Goal: Task Accomplishment & Management: Manage account settings

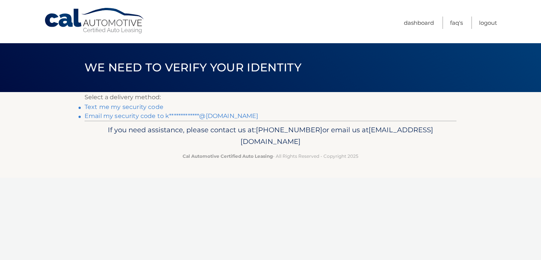
click at [147, 107] on link "Text me my security code" at bounding box center [124, 106] width 79 height 7
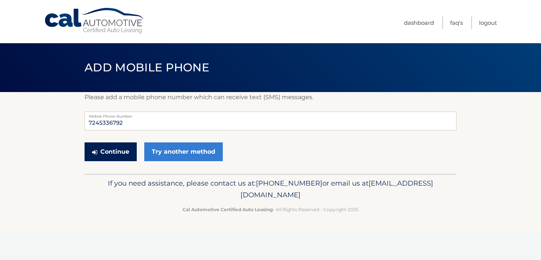
click at [129, 152] on button "Continue" at bounding box center [111, 151] width 52 height 19
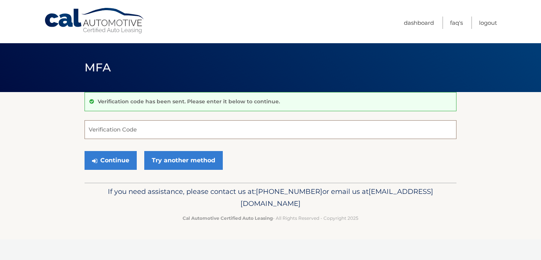
click at [148, 135] on input "Verification Code" at bounding box center [271, 129] width 372 height 19
click at [158, 128] on input "Verification Code" at bounding box center [271, 129] width 372 height 19
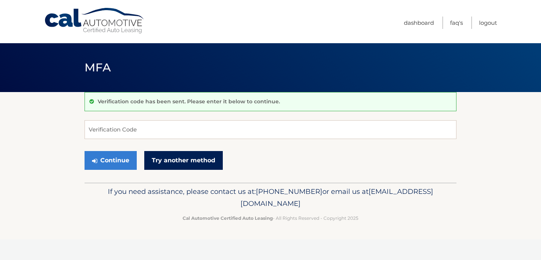
click at [161, 156] on link "Try another method" at bounding box center [183, 160] width 79 height 19
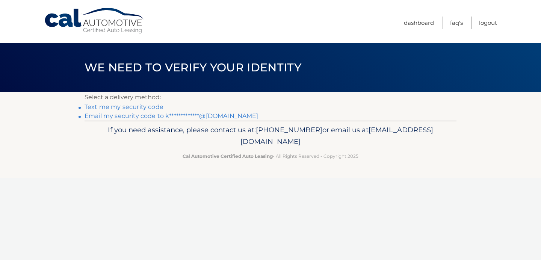
click at [169, 115] on link "**********" at bounding box center [172, 115] width 174 height 7
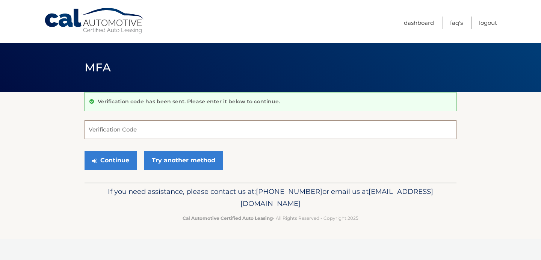
click at [172, 134] on input "Verification Code" at bounding box center [271, 129] width 372 height 19
type input "895137"
click at [108, 166] on button "Continue" at bounding box center [111, 160] width 52 height 19
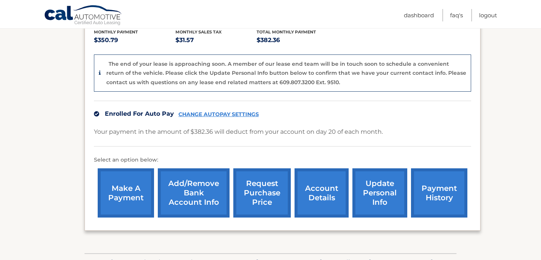
scroll to position [175, 0]
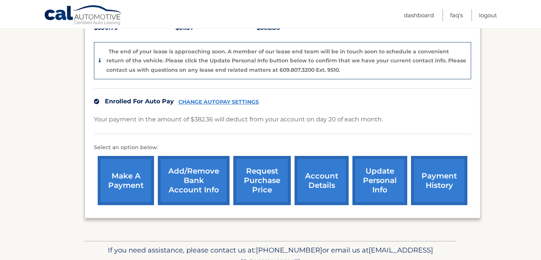
click at [249, 172] on link "request purchase price" at bounding box center [261, 180] width 57 height 49
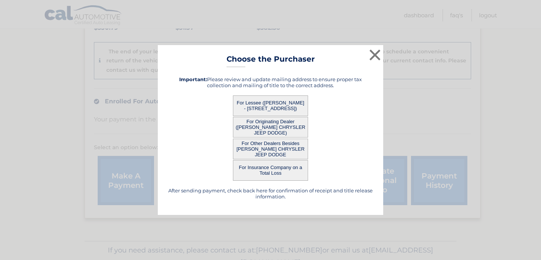
click at [284, 103] on button "For Lessee (KATHERINE WHITTLE - 809 Graywyck Dr, , Seven Fields, PA 16046)" at bounding box center [270, 105] width 75 height 21
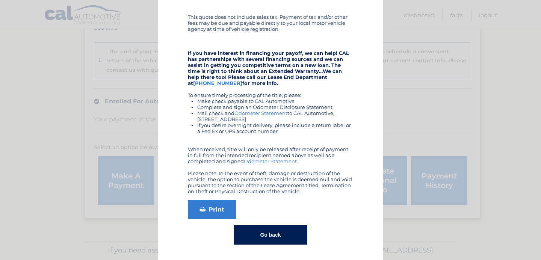
scroll to position [134, 0]
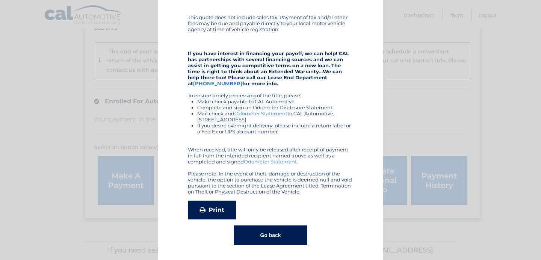
click at [221, 203] on link "Print" at bounding box center [212, 210] width 48 height 19
